Goal: Task Accomplishment & Management: Complete application form

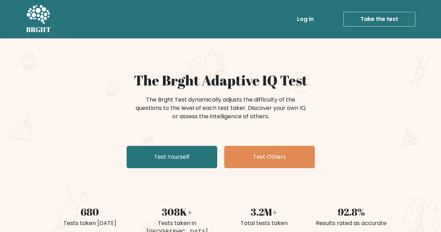
scroll to position [20, 0]
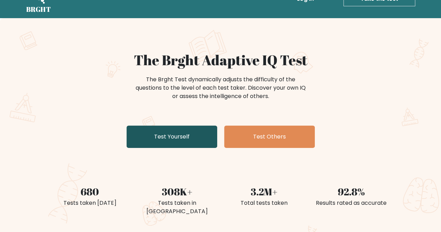
click at [182, 136] on link "Test Yourself" at bounding box center [172, 137] width 91 height 22
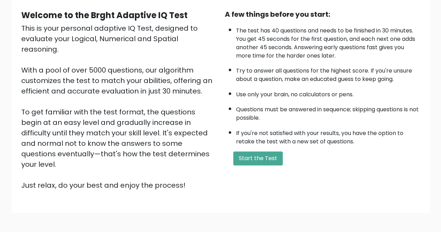
scroll to position [63, 0]
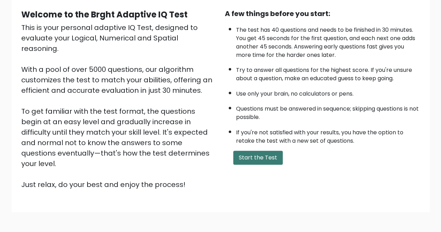
click at [252, 153] on button "Start the Test" at bounding box center [258, 158] width 50 height 14
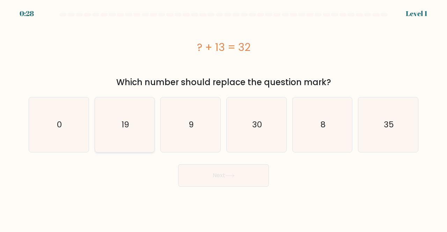
click at [119, 137] on icon "19" at bounding box center [124, 124] width 55 height 55
click at [223, 118] on input "b. 19" at bounding box center [223, 117] width 0 height 2
radio input "true"
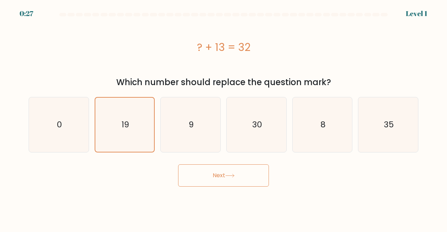
click at [215, 173] on button "Next" at bounding box center [223, 175] width 91 height 22
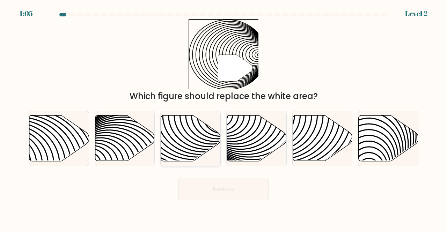
click at [185, 152] on icon at bounding box center [171, 115] width 120 height 120
click at [223, 118] on input "c." at bounding box center [223, 117] width 0 height 2
radio input "true"
click at [209, 185] on button "Next" at bounding box center [223, 189] width 91 height 22
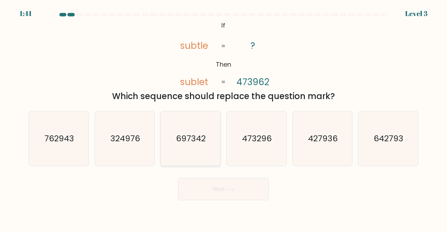
click at [182, 143] on text "697342" at bounding box center [191, 139] width 30 height 12
click at [223, 118] on input "c. 697342" at bounding box center [223, 117] width 0 height 2
radio input "true"
click at [184, 195] on button "Next" at bounding box center [223, 189] width 91 height 22
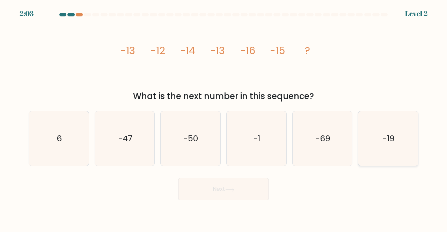
click at [360, 143] on icon "-19" at bounding box center [387, 138] width 55 height 55
click at [224, 118] on input "f. -19" at bounding box center [223, 117] width 0 height 2
radio input "true"
click at [213, 193] on button "Next" at bounding box center [223, 189] width 91 height 22
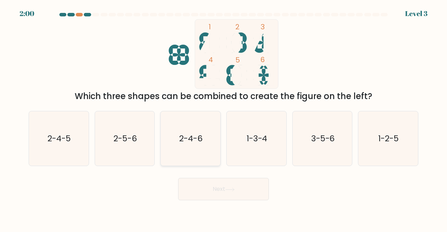
click at [207, 143] on icon "2-4-6" at bounding box center [190, 138] width 55 height 55
click at [223, 118] on input "c. 2-4-6" at bounding box center [223, 117] width 0 height 2
radio input "true"
drag, startPoint x: 167, startPoint y: 148, endPoint x: 151, endPoint y: 155, distance: 17.8
click at [151, 155] on div "a. 2-4-5 b. 2-5-6 c. 2-4-6 d. 1-3-4" at bounding box center [223, 135] width 395 height 61
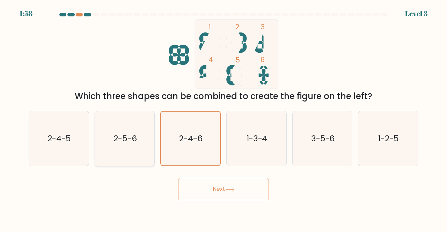
click at [151, 155] on icon "2-5-6" at bounding box center [124, 138] width 55 height 55
click at [223, 118] on input "b. 2-5-6" at bounding box center [223, 117] width 0 height 2
radio input "true"
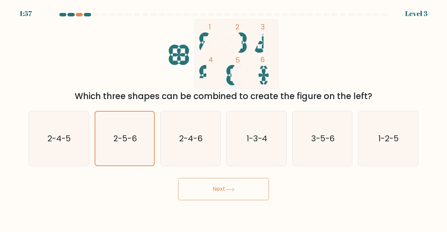
click at [205, 182] on button "Next" at bounding box center [223, 189] width 91 height 22
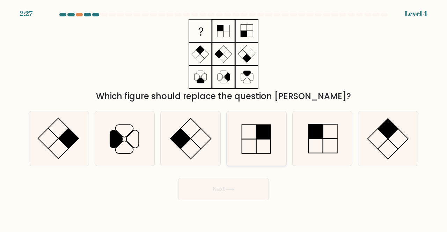
click at [246, 122] on icon at bounding box center [256, 138] width 55 height 55
click at [224, 118] on input "d." at bounding box center [223, 117] width 0 height 2
radio input "true"
click at [226, 197] on button "Next" at bounding box center [223, 189] width 91 height 22
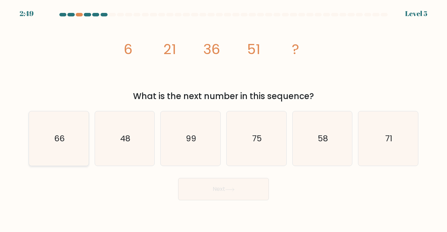
click at [71, 152] on icon "66" at bounding box center [58, 138] width 55 height 55
click at [223, 118] on input "a. 66" at bounding box center [223, 117] width 0 height 2
radio input "true"
click at [250, 194] on button "Next" at bounding box center [223, 189] width 91 height 22
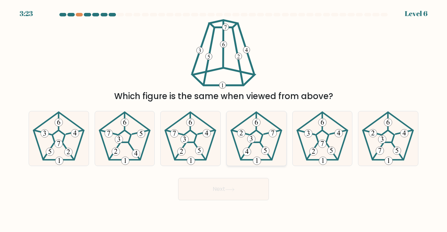
click at [267, 158] on icon at bounding box center [256, 138] width 55 height 55
click at [224, 118] on input "d." at bounding box center [223, 117] width 0 height 2
radio input "true"
click at [242, 192] on button "Next" at bounding box center [223, 189] width 91 height 22
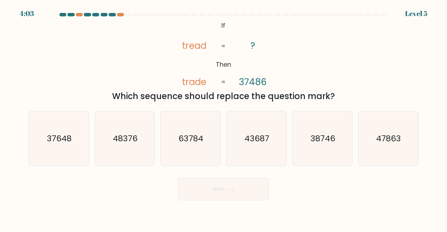
click at [178, 178] on button "Next" at bounding box center [223, 189] width 91 height 22
click at [59, 164] on icon "37648" at bounding box center [58, 138] width 55 height 55
click at [223, 118] on input "a. 37648" at bounding box center [223, 117] width 0 height 2
radio input "true"
click at [188, 192] on button "Next" at bounding box center [223, 189] width 91 height 22
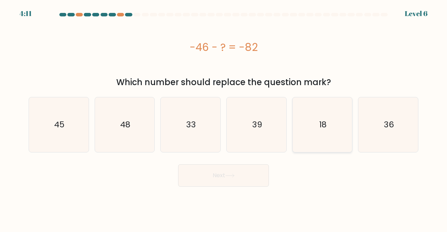
click at [346, 107] on icon "18" at bounding box center [322, 124] width 55 height 55
click at [224, 116] on input "e. 18" at bounding box center [223, 117] width 0 height 2
radio input "true"
click at [364, 117] on icon "36" at bounding box center [387, 124] width 55 height 55
click at [224, 117] on input "f. 36" at bounding box center [223, 117] width 0 height 2
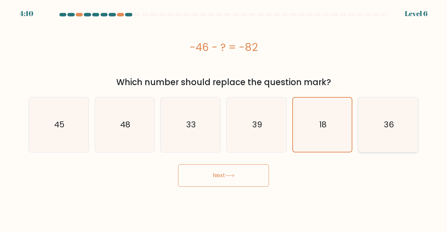
radio input "true"
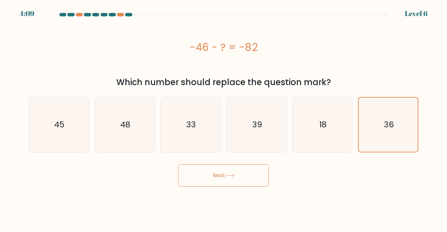
click at [241, 169] on button "Next" at bounding box center [223, 175] width 91 height 22
